Goal: Task Accomplishment & Management: Manage account settings

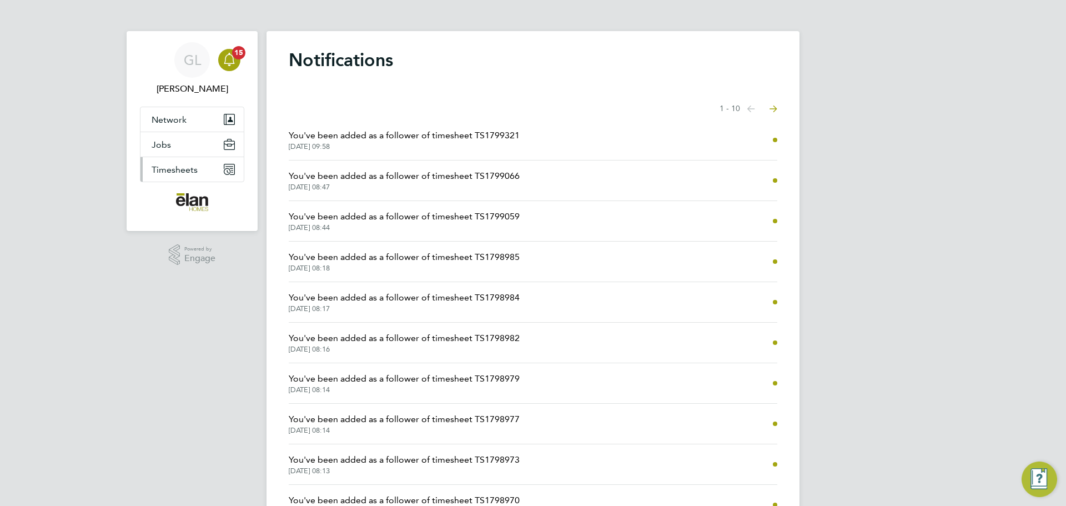
click at [170, 166] on span "Timesheets" at bounding box center [175, 169] width 46 height 11
click at [183, 198] on link "Timesheets" at bounding box center [175, 196] width 46 height 11
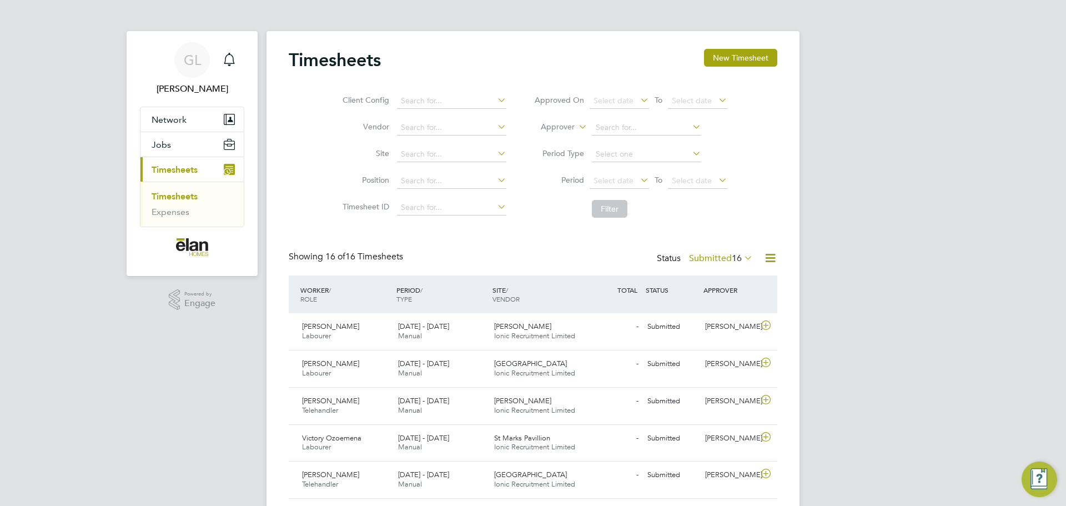
click at [180, 195] on link "Timesheets" at bounding box center [175, 196] width 46 height 11
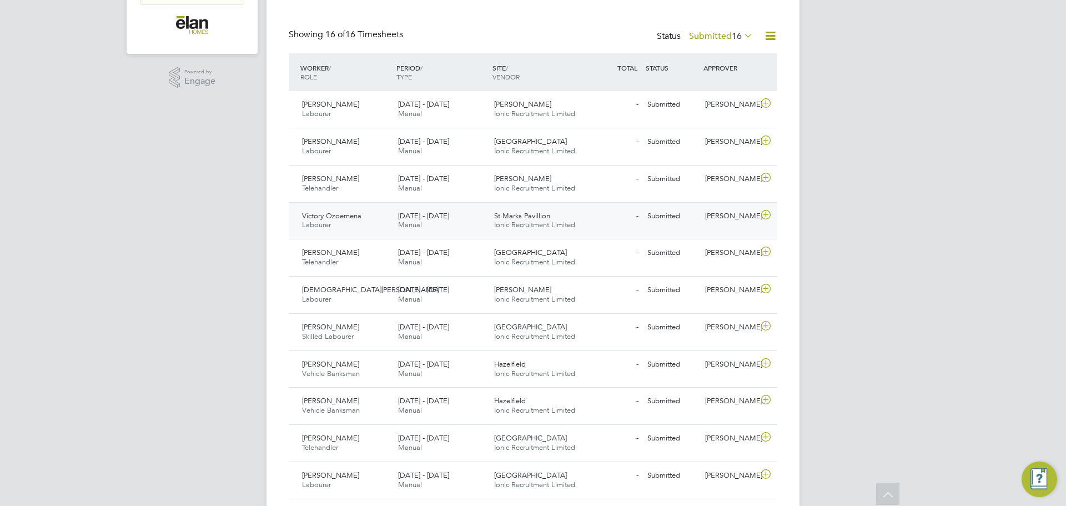
click at [550, 216] on div "St Marks Pavillion Ionic Recruitment Limited" at bounding box center [538, 221] width 96 height 28
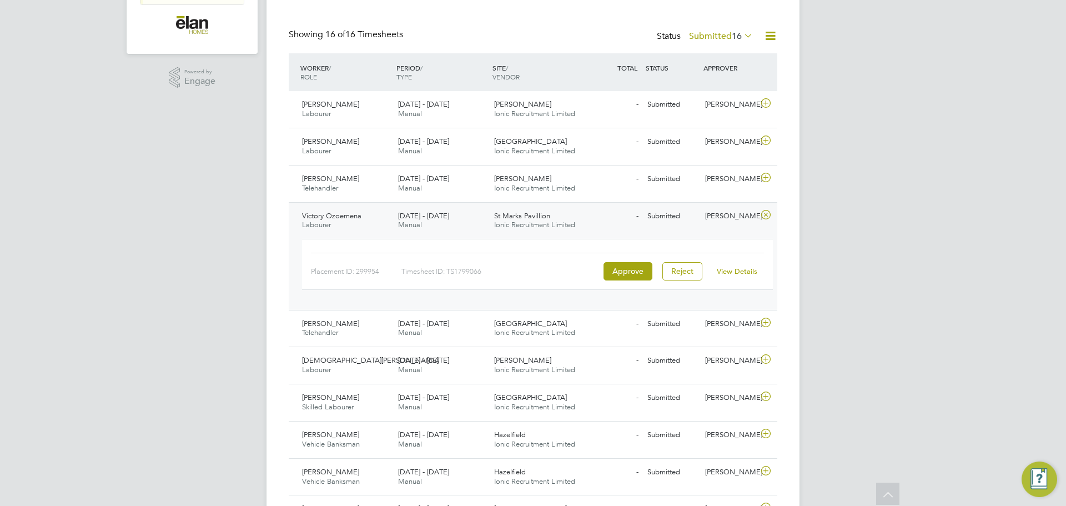
click at [748, 273] on link "View Details" at bounding box center [737, 270] width 41 height 9
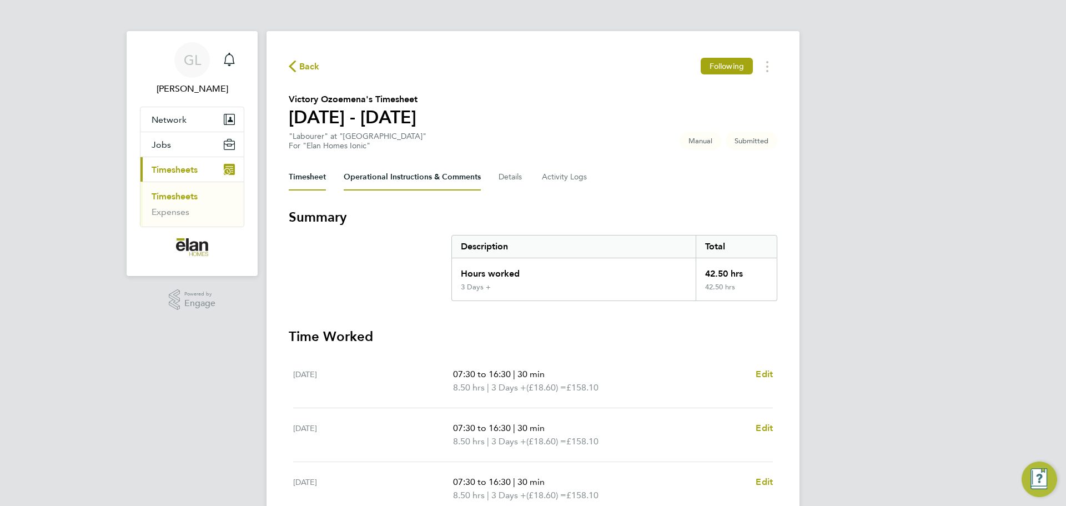
click at [394, 182] on Comments-tab "Operational Instructions & Comments" at bounding box center [412, 177] width 137 height 27
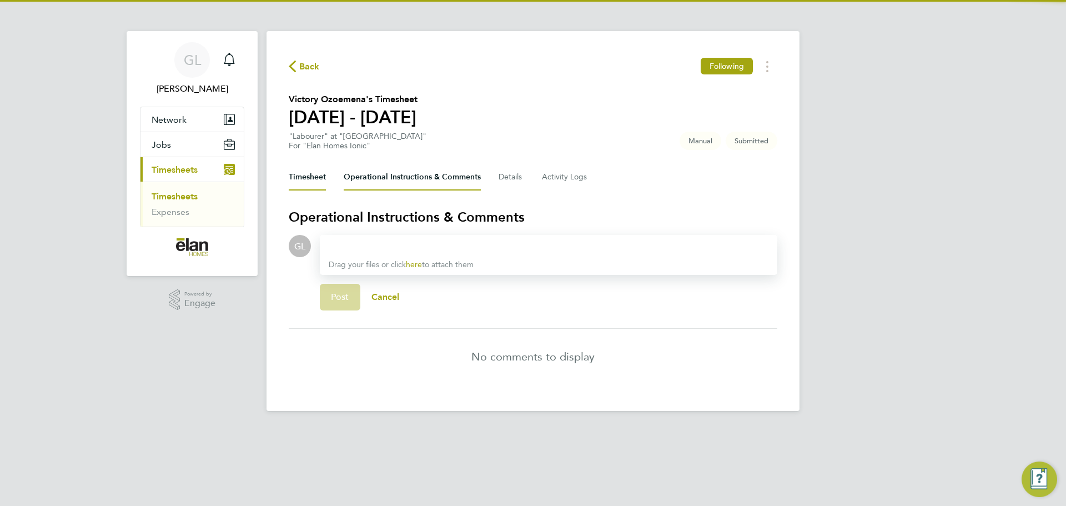
click at [310, 184] on button "Timesheet" at bounding box center [307, 177] width 37 height 27
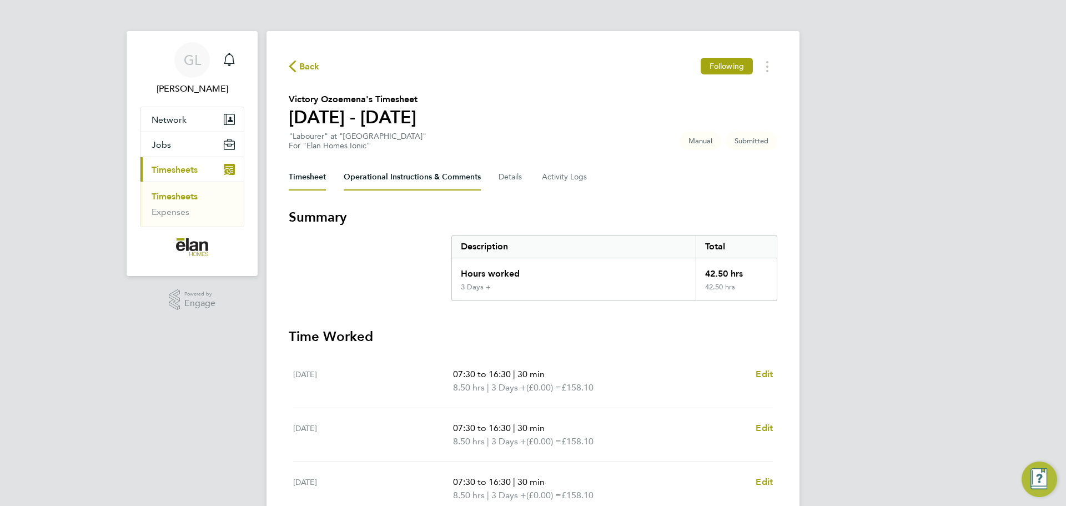
click at [446, 183] on Comments-tab "Operational Instructions & Comments" at bounding box center [412, 177] width 137 height 27
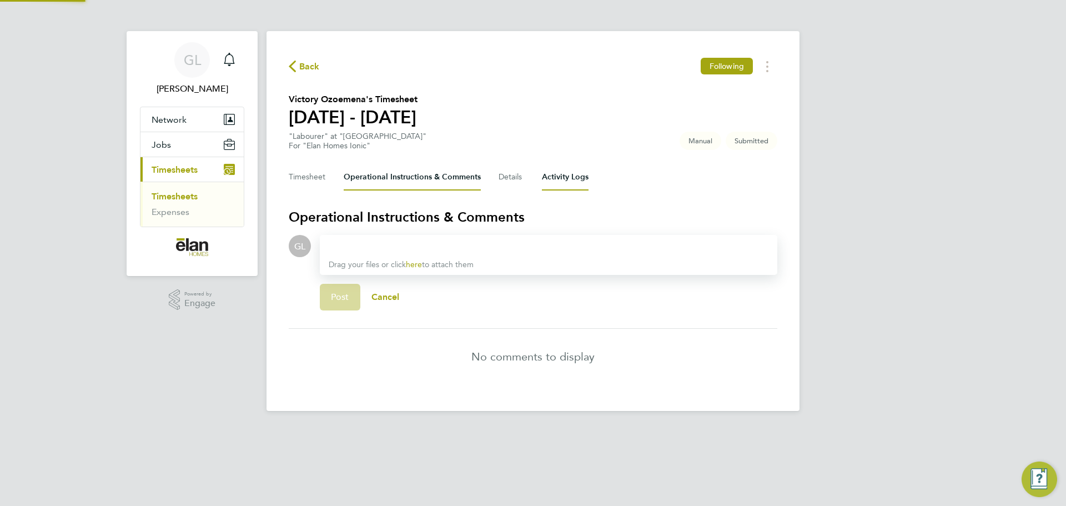
click at [572, 182] on Logs-tab "Activity Logs" at bounding box center [565, 177] width 47 height 27
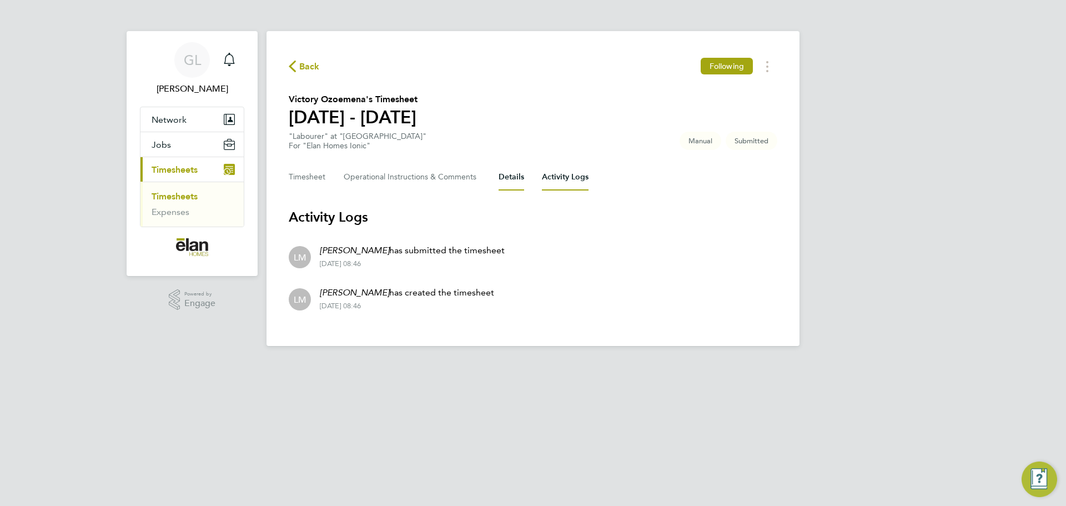
click at [518, 181] on button "Details" at bounding box center [512, 177] width 26 height 27
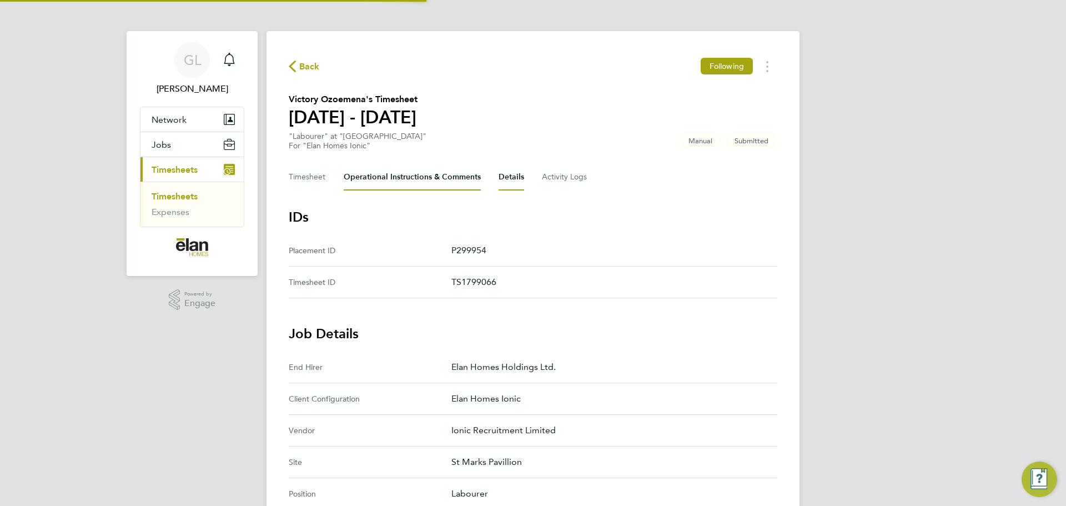
click at [421, 181] on Comments-tab "Operational Instructions & Comments" at bounding box center [412, 177] width 137 height 27
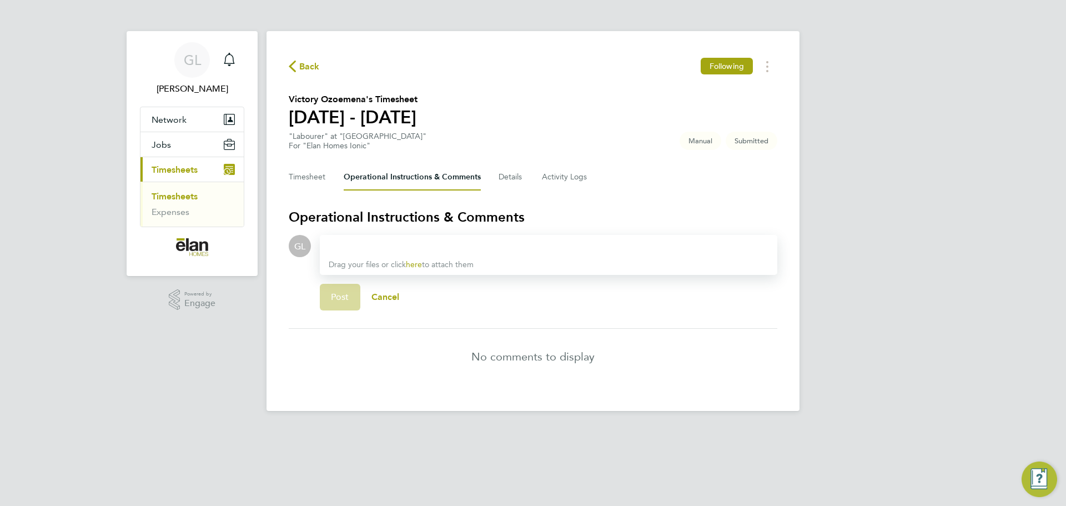
click at [329, 188] on div "Timesheet Operational Instructions & Comments Details Activity Logs" at bounding box center [533, 177] width 489 height 27
click at [319, 180] on button "Timesheet" at bounding box center [307, 177] width 37 height 27
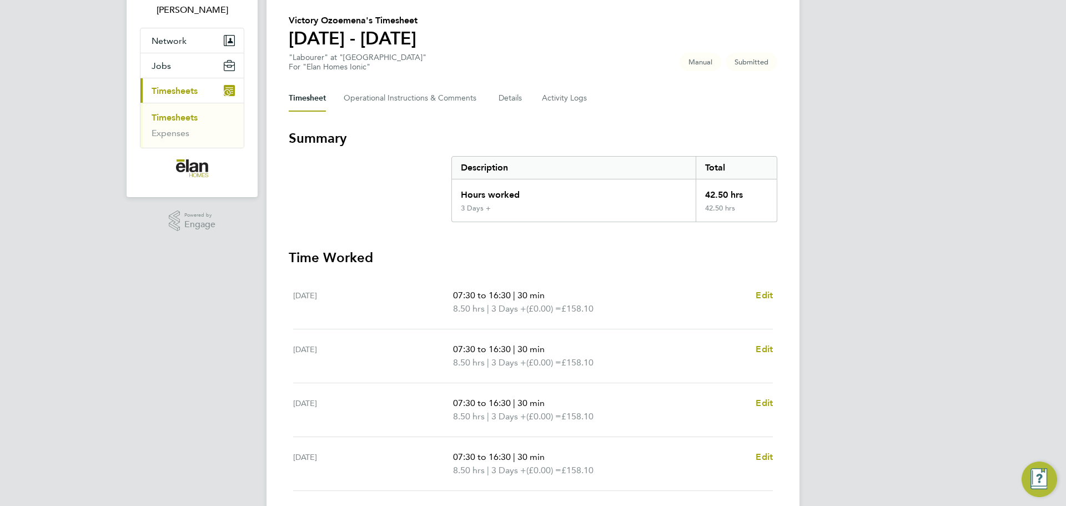
scroll to position [49, 0]
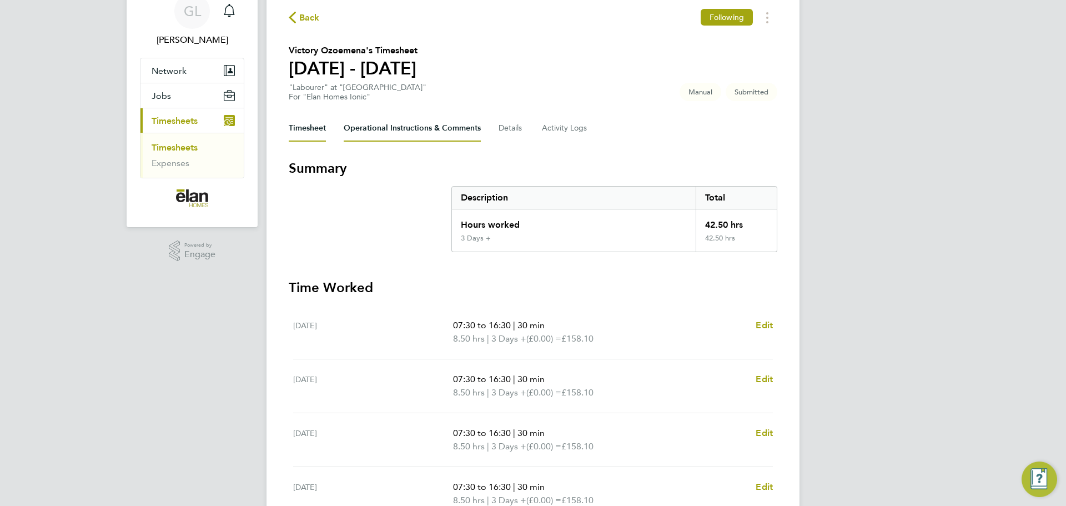
click at [444, 126] on Comments-tab "Operational Instructions & Comments" at bounding box center [412, 128] width 137 height 27
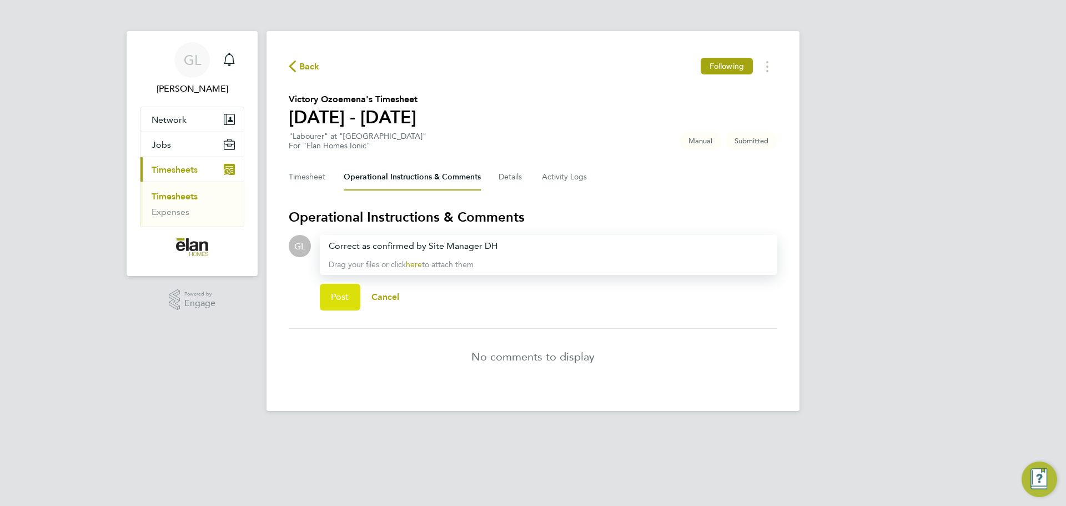
click at [333, 299] on span "Post" at bounding box center [340, 296] width 18 height 11
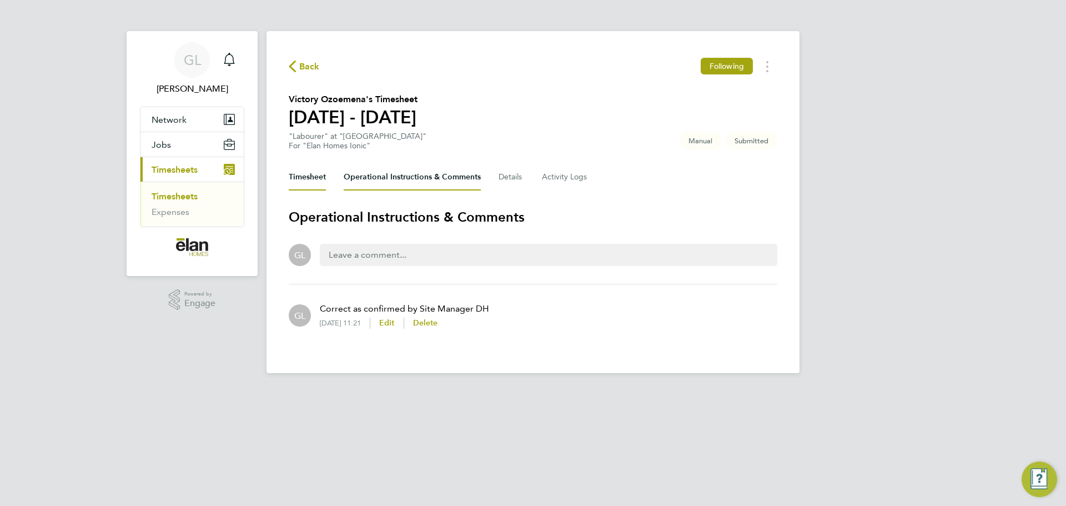
click at [321, 180] on button "Timesheet" at bounding box center [307, 177] width 37 height 27
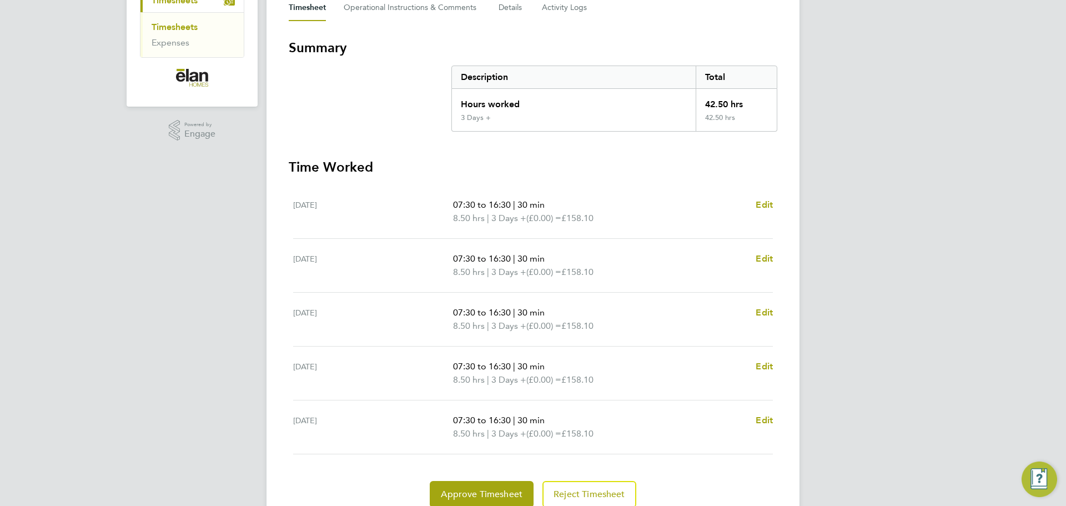
scroll to position [215, 0]
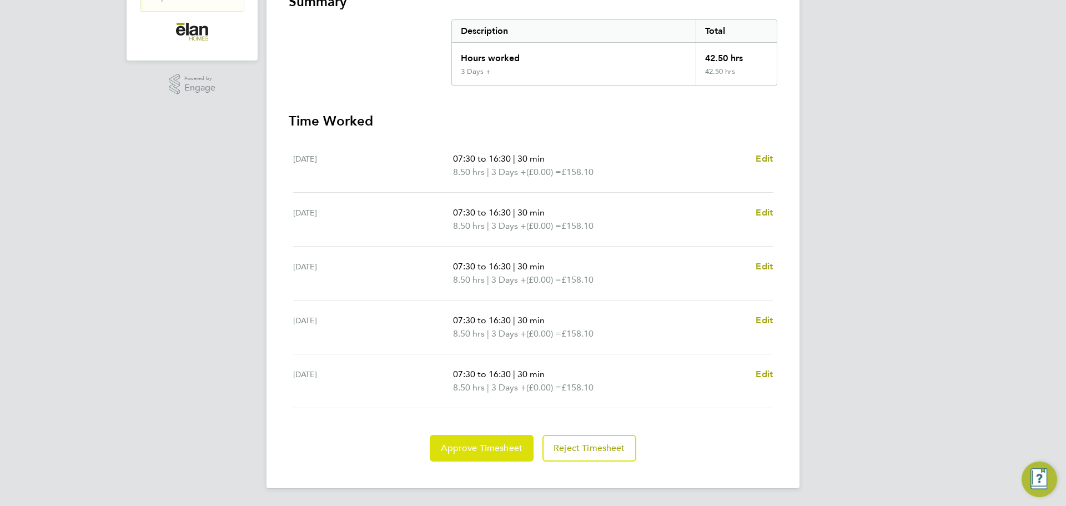
click at [473, 447] on span "Approve Timesheet" at bounding box center [482, 447] width 82 height 11
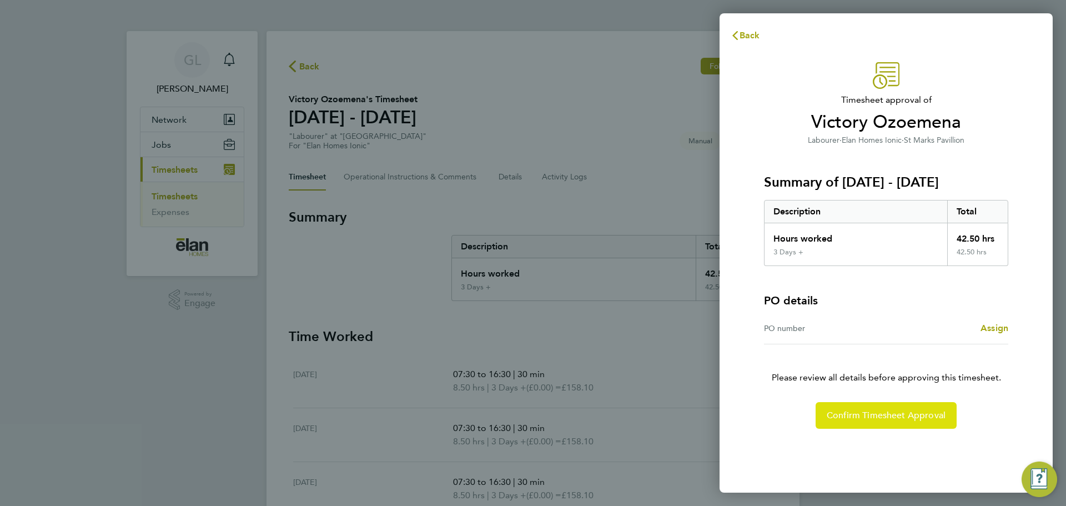
click at [905, 414] on span "Confirm Timesheet Approval" at bounding box center [886, 415] width 119 height 11
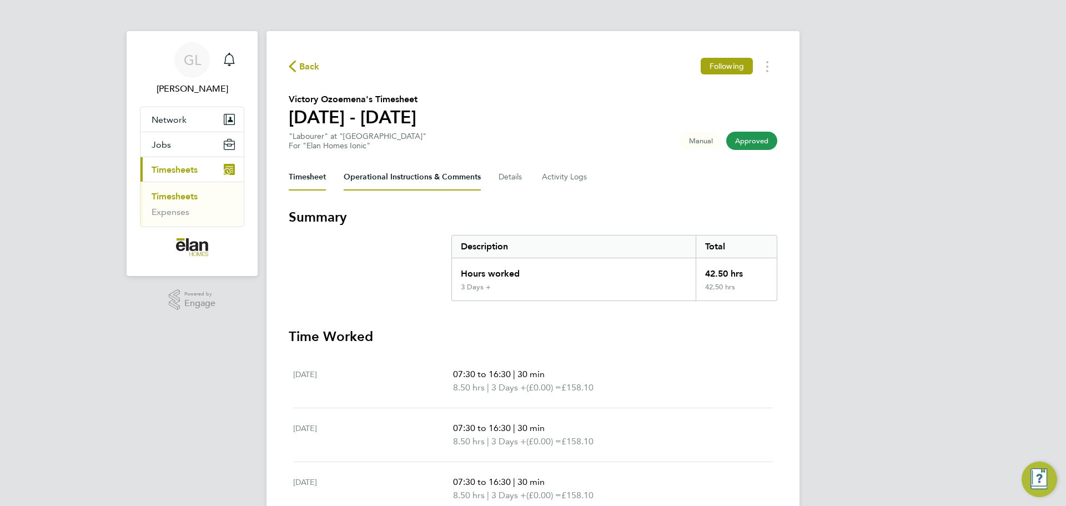
click at [364, 172] on Comments-tab "Operational Instructions & Comments" at bounding box center [412, 177] width 137 height 27
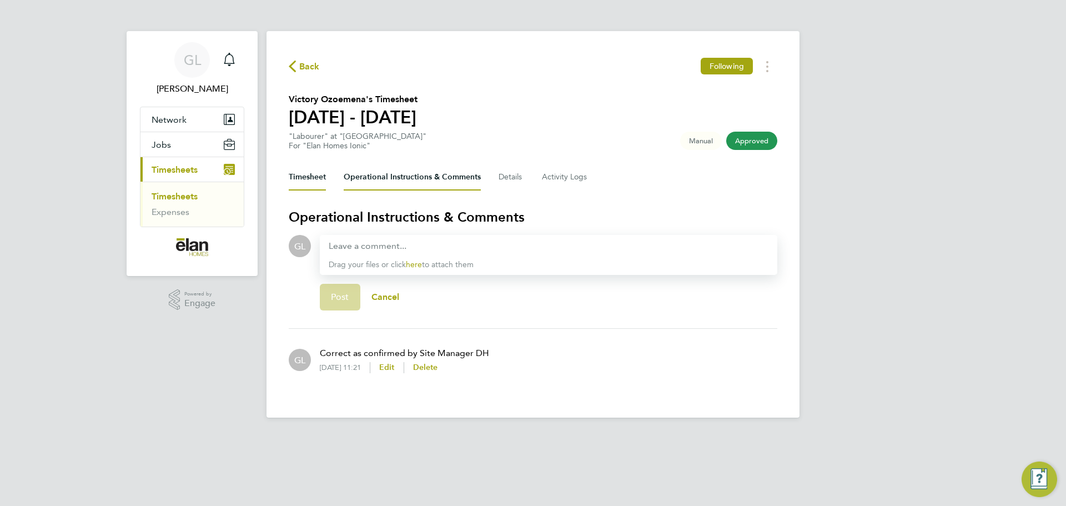
click at [306, 175] on button "Timesheet" at bounding box center [307, 177] width 37 height 27
